Goal: Task Accomplishment & Management: Manage account settings

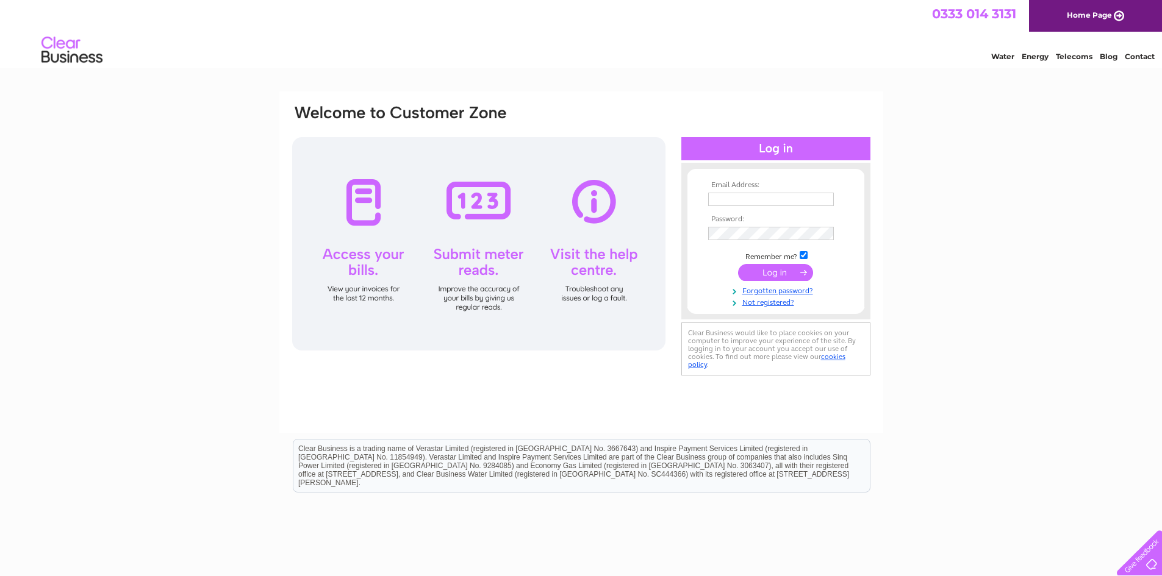
click at [811, 203] on input "text" at bounding box center [771, 199] width 126 height 13
type input "[PERSON_NAME][EMAIL_ADDRESS][DOMAIN_NAME]"
click at [738, 265] on input "submit" at bounding box center [775, 273] width 75 height 17
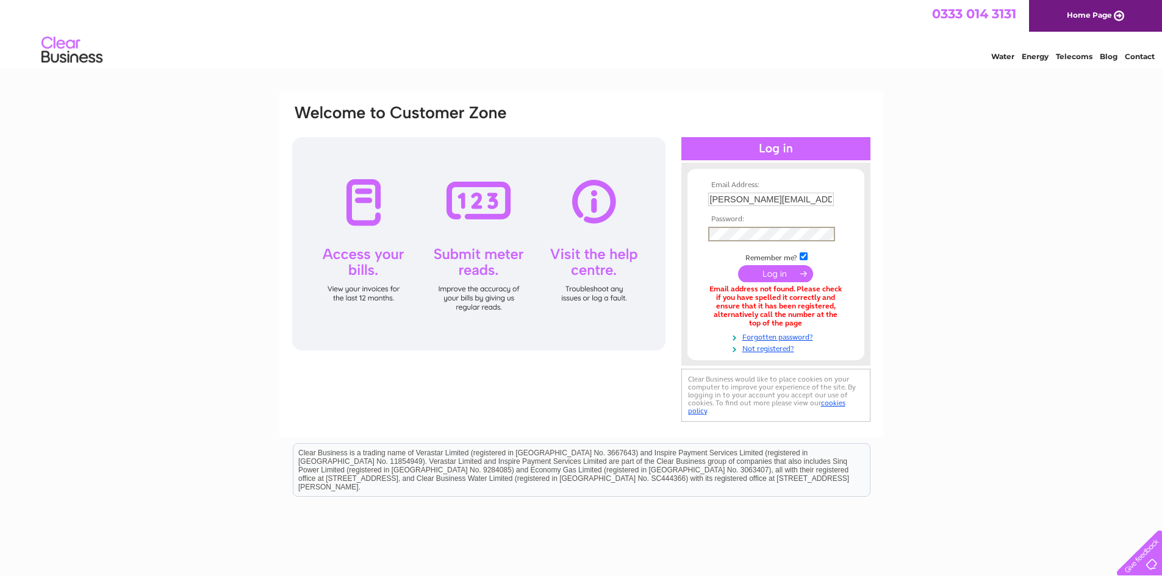
click at [738, 265] on input "submit" at bounding box center [775, 273] width 75 height 17
click at [793, 337] on link "Forgotten password?" at bounding box center [777, 335] width 138 height 12
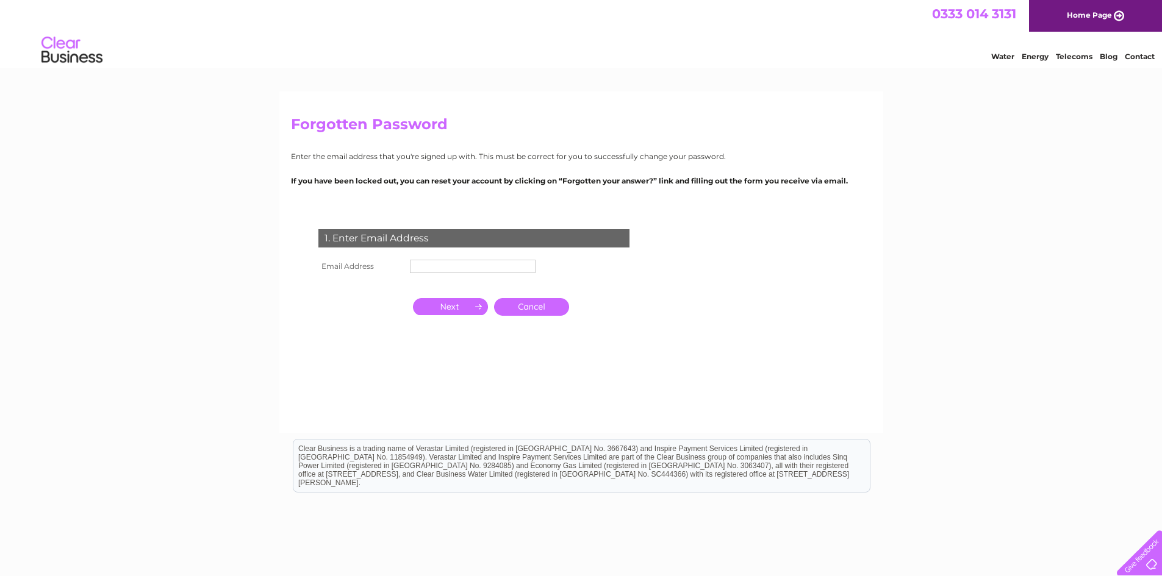
click at [505, 268] on input "text" at bounding box center [473, 266] width 126 height 13
type input "[PERSON_NAME][EMAIL_ADDRESS][DOMAIN_NAME]"
click at [468, 304] on input "button" at bounding box center [450, 307] width 75 height 17
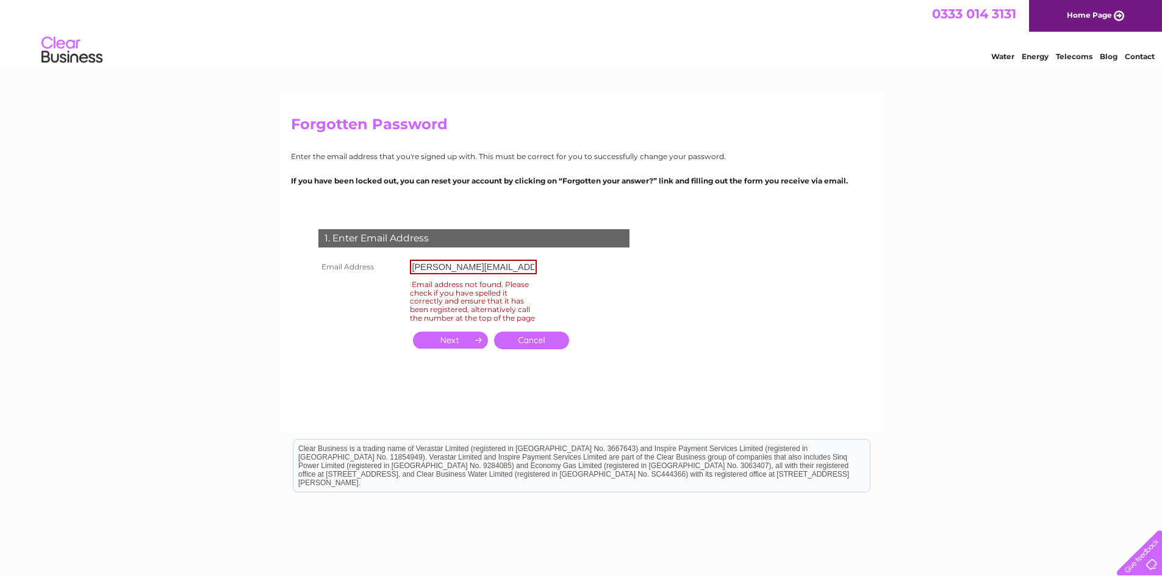
click at [430, 268] on input "[PERSON_NAME][EMAIL_ADDRESS][DOMAIN_NAME]" at bounding box center [473, 267] width 127 height 15
